Goal: Information Seeking & Learning: Understand process/instructions

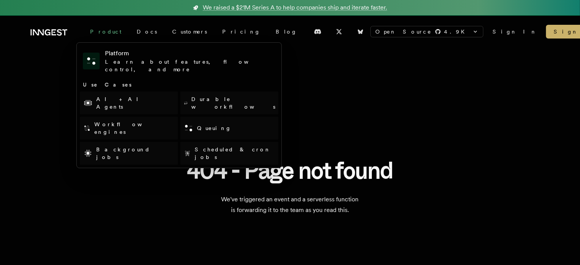
click at [107, 32] on div "Product" at bounding box center [105, 32] width 47 height 14
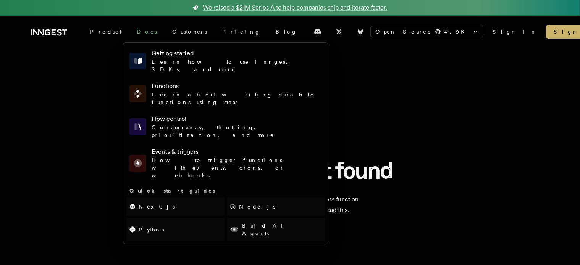
click at [129, 29] on link "Docs" at bounding box center [146, 32] width 35 height 14
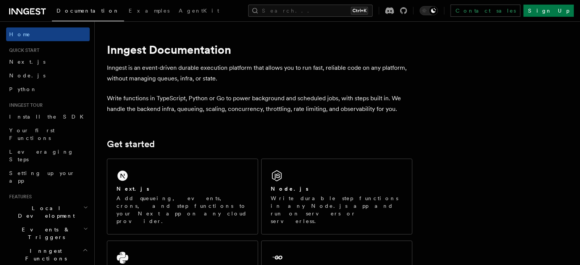
click at [174, 15] on link "AgentKit" at bounding box center [199, 11] width 50 height 18
click at [12, 62] on span "Next.js" at bounding box center [27, 62] width 36 height 6
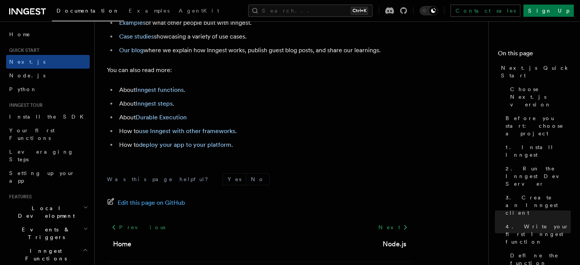
scroll to position [4879, 0]
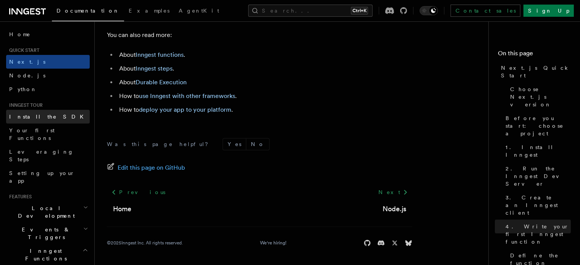
click at [37, 117] on span "Install the SDK" at bounding box center [48, 117] width 79 height 6
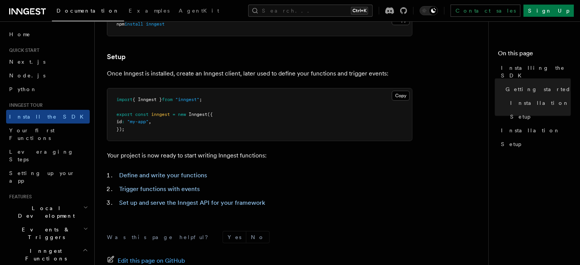
scroll to position [369, 0]
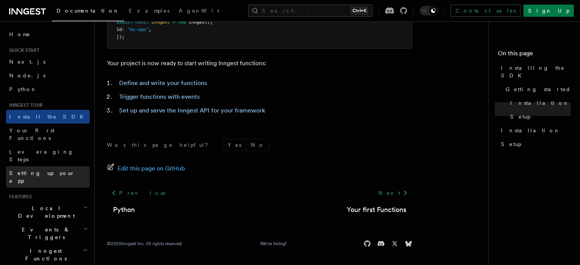
click at [40, 170] on span "Setting up your app" at bounding box center [42, 177] width 66 height 14
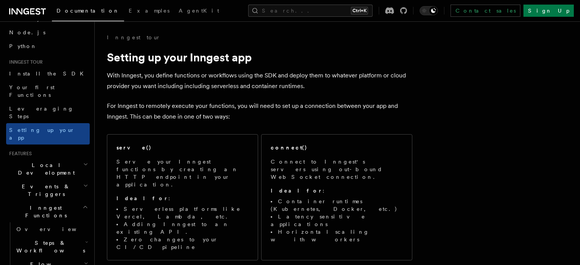
scroll to position [76, 0]
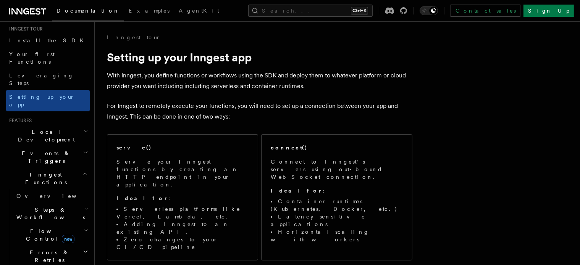
click at [41, 206] on span "Steps & Workflows" at bounding box center [49, 213] width 72 height 15
click at [42, 228] on span "Overview" at bounding box center [63, 231] width 79 height 6
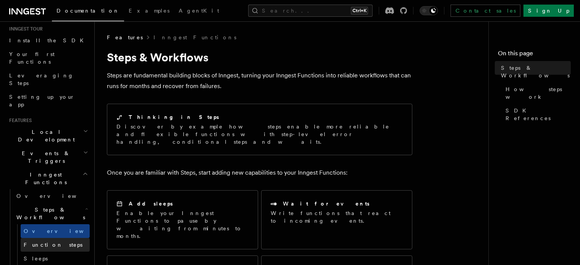
click at [50, 241] on span "Function steps" at bounding box center [53, 245] width 59 height 8
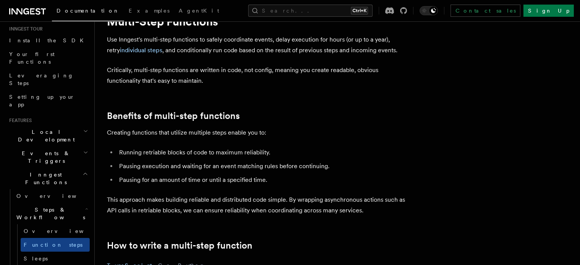
scroll to position [191, 0]
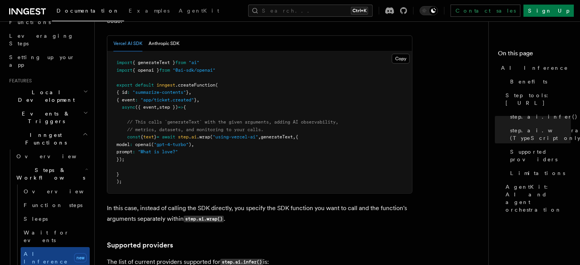
scroll to position [153, 0]
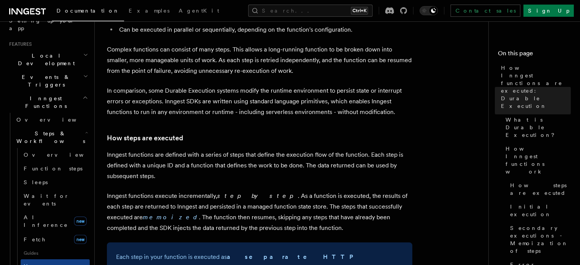
scroll to position [573, 0]
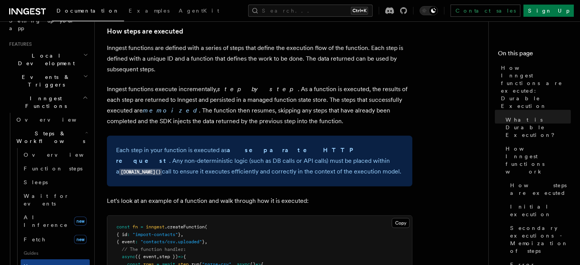
click at [24, 19] on div "Documentation Examples AgentKit Search... Ctrl+K Contact sales Sign Up" at bounding box center [290, 10] width 580 height 21
click at [174, 17] on link "AgentKit" at bounding box center [199, 11] width 50 height 18
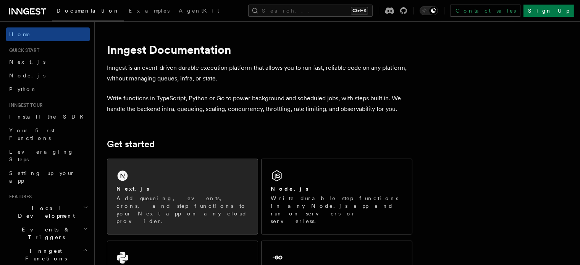
click at [195, 174] on div "Next.js Add queueing, events, crons, and step functions to your Next app on any…" at bounding box center [182, 196] width 150 height 75
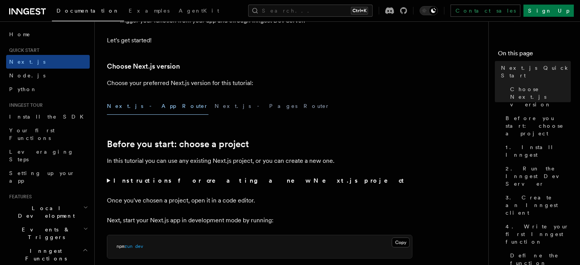
scroll to position [229, 0]
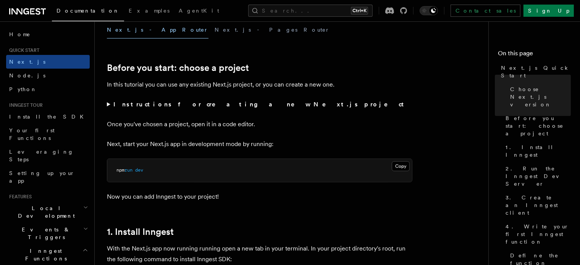
click at [107, 102] on summary "Instructions for creating a new Next.js project" at bounding box center [259, 104] width 305 height 11
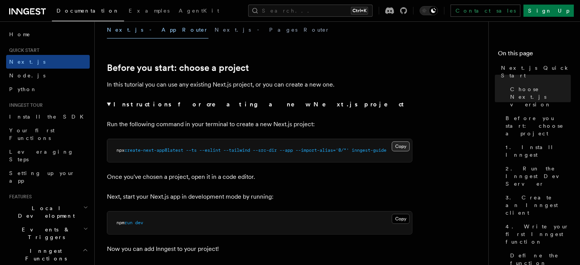
click at [399, 143] on button "Copy Copied" at bounding box center [401, 147] width 18 height 10
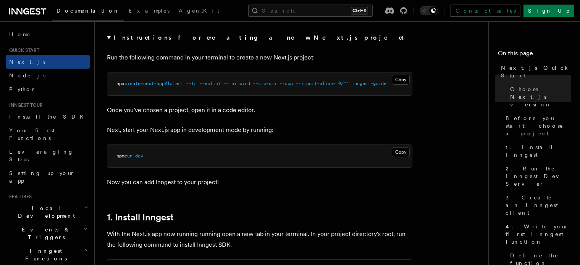
scroll to position [390, 0]
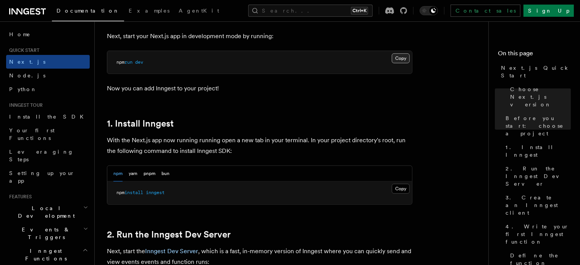
click at [402, 58] on button "Copy Copied" at bounding box center [401, 58] width 18 height 10
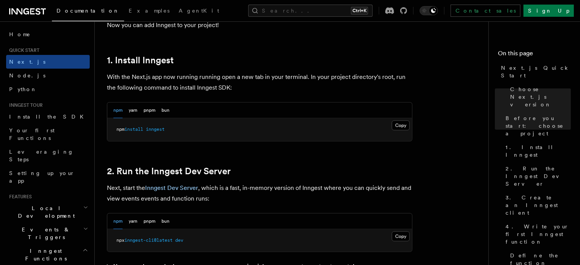
scroll to position [466, 0]
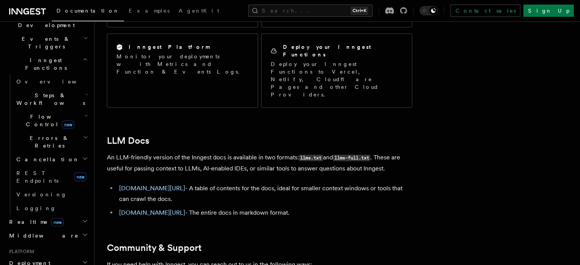
scroll to position [360, 0]
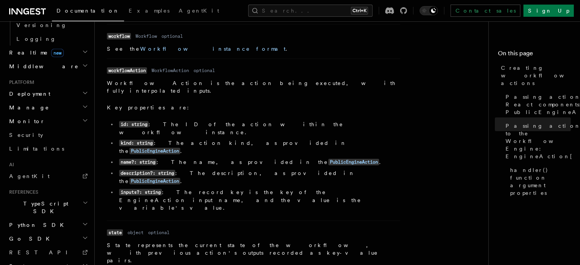
scroll to position [1168, 0]
